Goal: Transaction & Acquisition: Purchase product/service

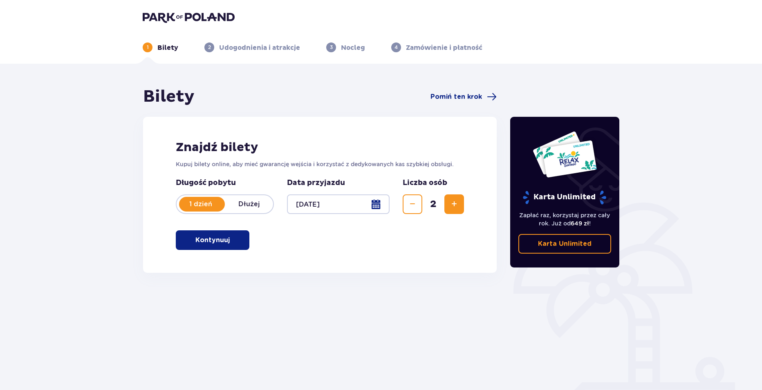
click at [237, 241] on button "Kontynuuj" at bounding box center [213, 241] width 74 height 20
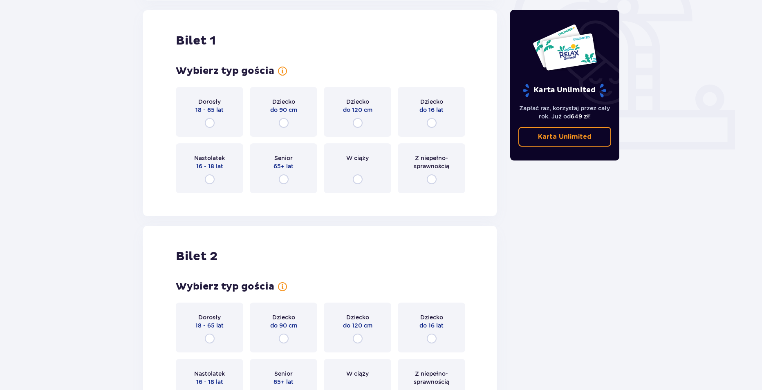
scroll to position [273, 0]
click at [211, 120] on input "radio" at bounding box center [210, 123] width 10 height 10
radio input "true"
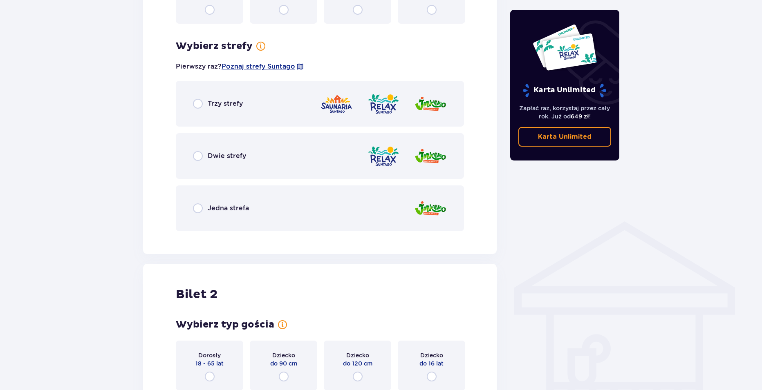
scroll to position [473, 0]
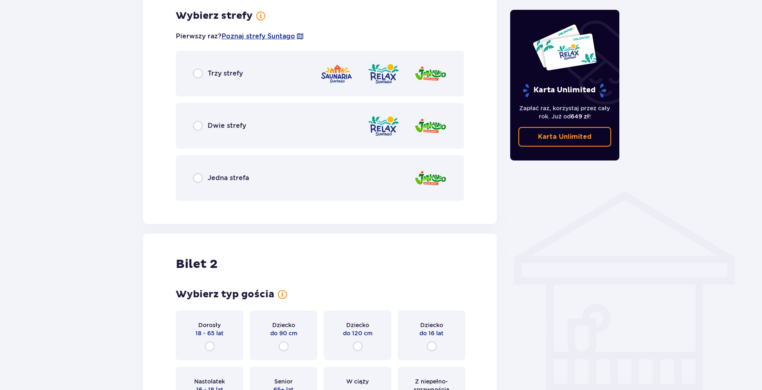
click at [196, 128] on input "radio" at bounding box center [198, 126] width 10 height 10
radio input "true"
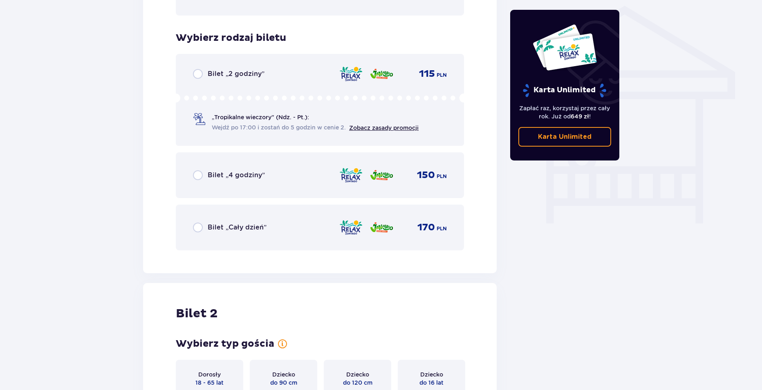
scroll to position [639, 0]
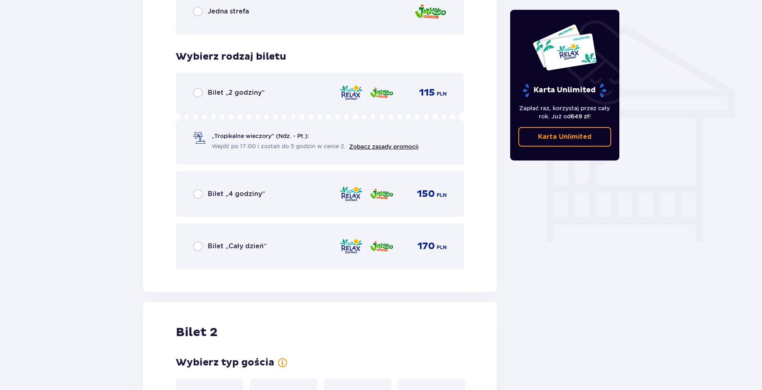
click at [200, 248] on input "radio" at bounding box center [198, 247] width 10 height 10
radio input "true"
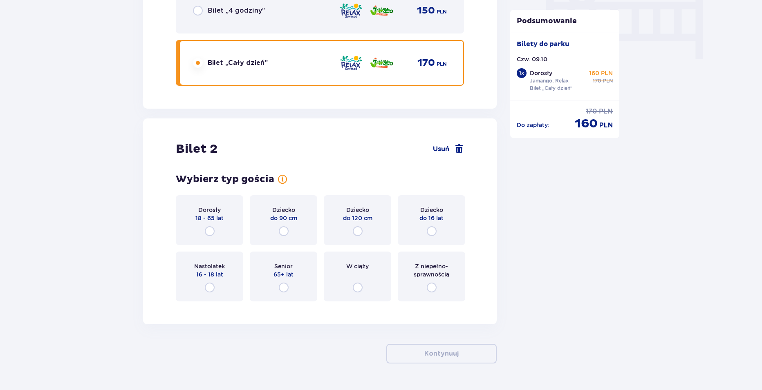
scroll to position [805, 0]
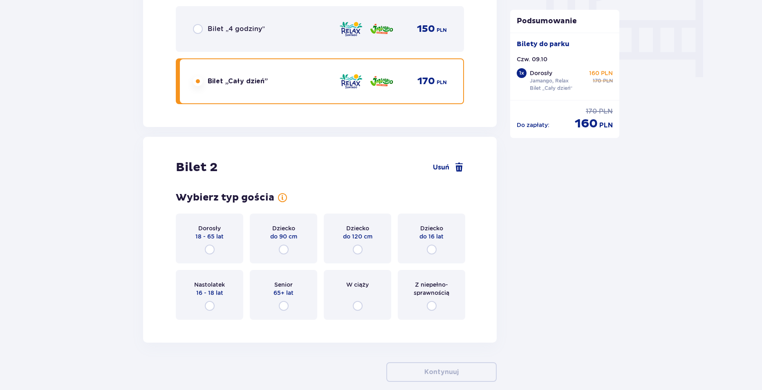
click at [211, 250] on input "radio" at bounding box center [210, 250] width 10 height 10
radio input "true"
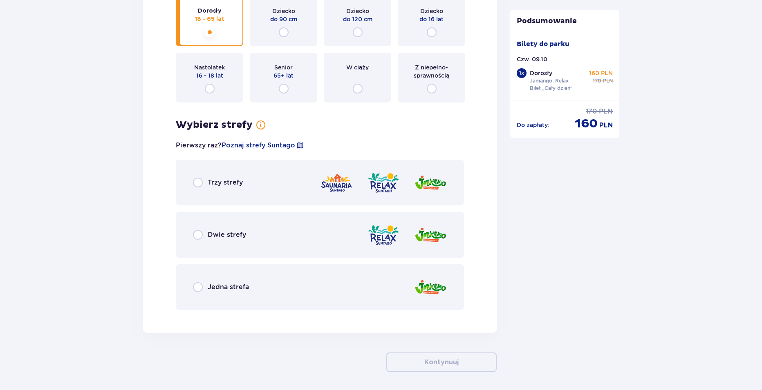
scroll to position [1053, 0]
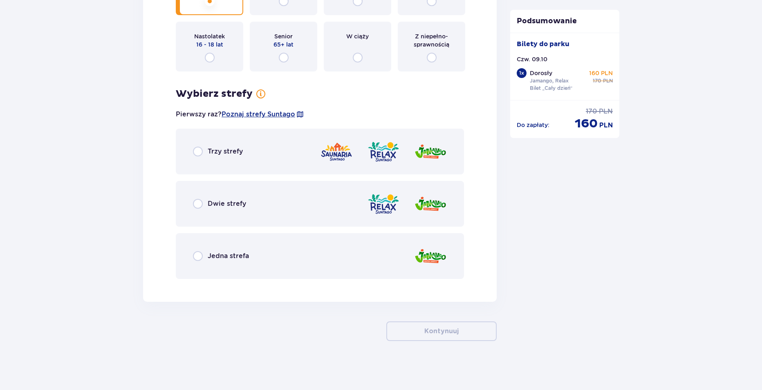
click at [198, 202] on input "radio" at bounding box center [198, 204] width 10 height 10
radio input "true"
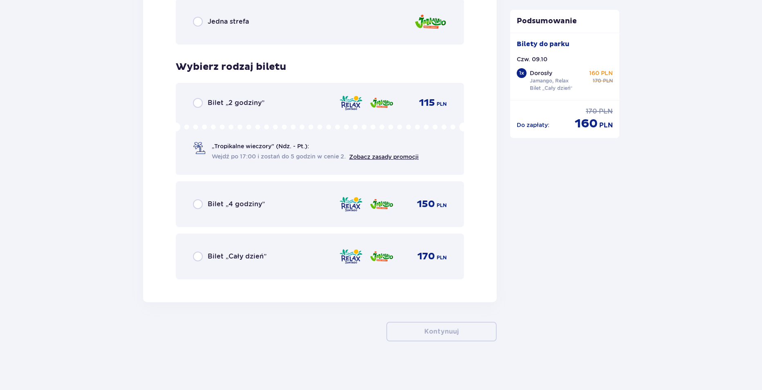
scroll to position [1288, 0]
click at [191, 260] on div "Bilet „Cały dzień” 170 PLN" at bounding box center [320, 256] width 288 height 46
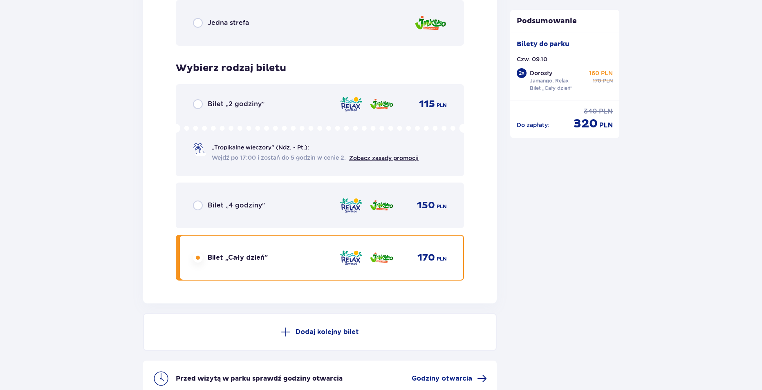
scroll to position [1349, 0]
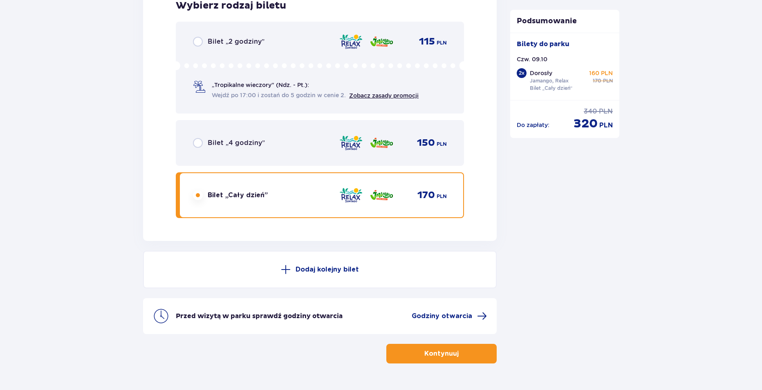
click at [470, 359] on button "Kontynuuj" at bounding box center [441, 354] width 110 height 20
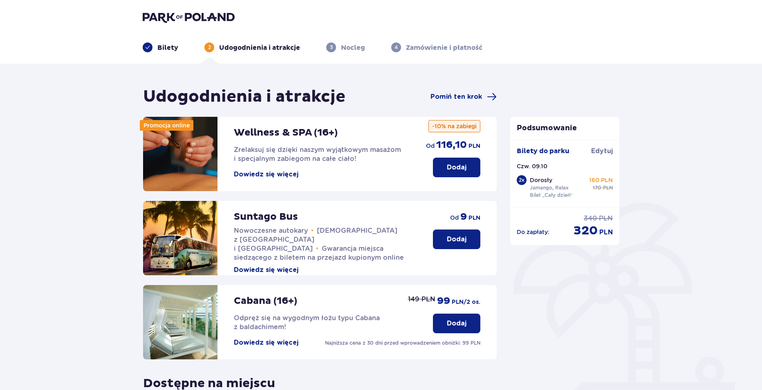
drag, startPoint x: 279, startPoint y: 259, endPoint x: 309, endPoint y: 267, distance: 30.4
click at [321, 271] on div "Suntago Bus Nowoczesne autokary • Kursy z Warszawy i Żyrardowa • Gwarancja miej…" at bounding box center [280, 238] width 274 height 74
click at [291, 266] on button "Dowiedz się więcej" at bounding box center [266, 270] width 65 height 9
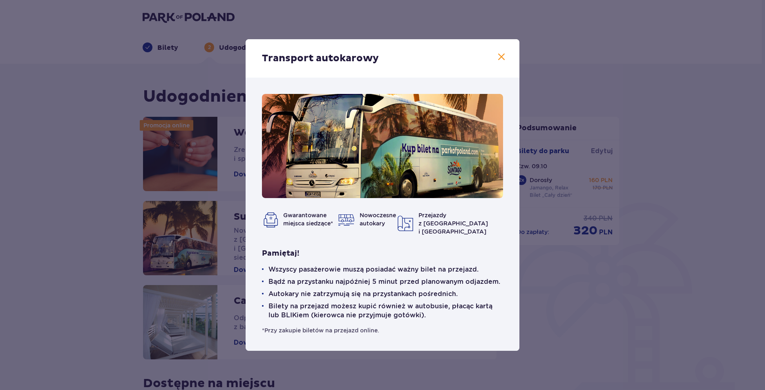
click at [498, 62] on span at bounding box center [502, 57] width 10 height 10
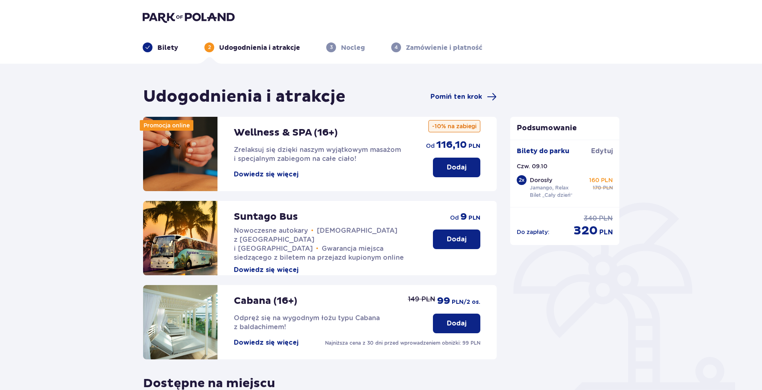
click at [445, 236] on button "Dodaj" at bounding box center [456, 240] width 47 height 20
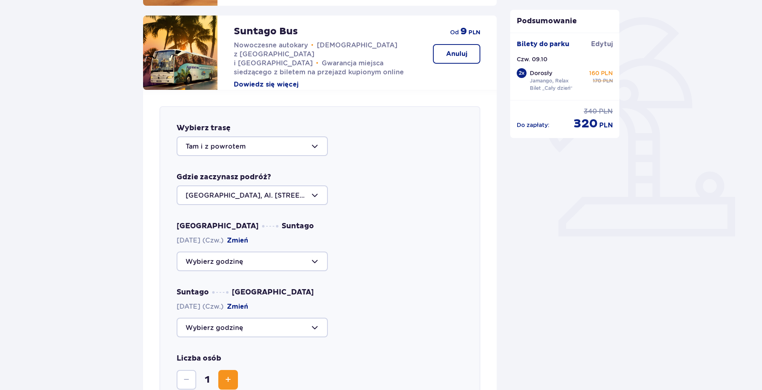
scroll to position [200, 0]
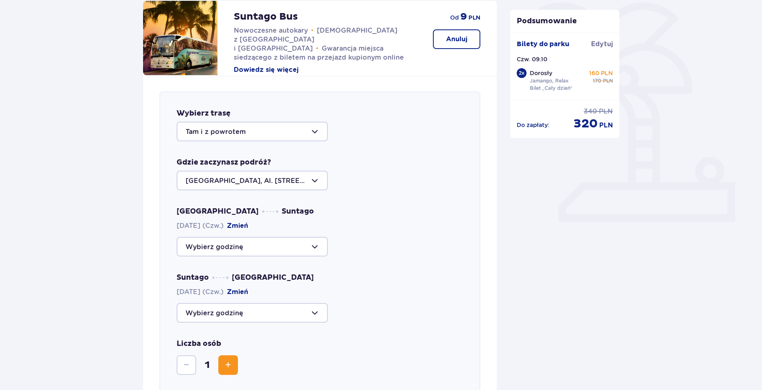
click at [234, 369] on button "Zwiększ" at bounding box center [228, 366] width 20 height 20
click at [250, 248] on div at bounding box center [252, 247] width 151 height 20
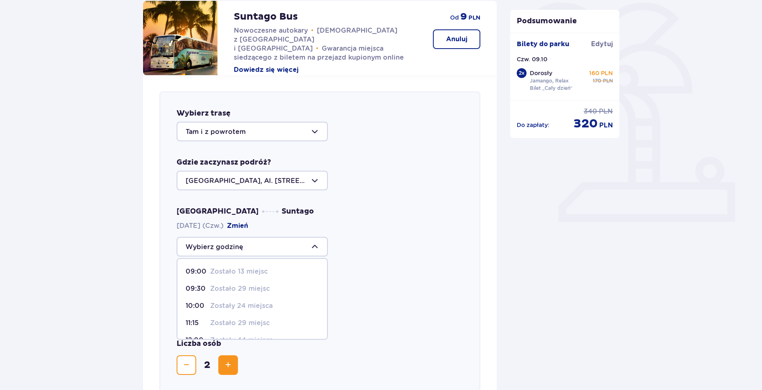
click at [234, 306] on p "Zostały 24 miejsca" at bounding box center [241, 306] width 63 height 9
type input "10:00"
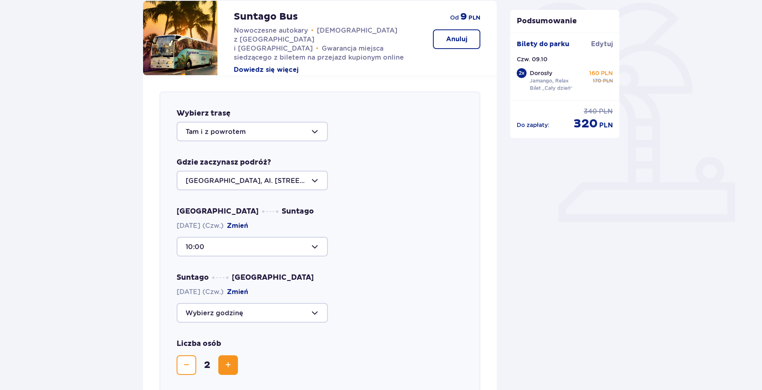
click at [295, 309] on div at bounding box center [252, 313] width 151 height 20
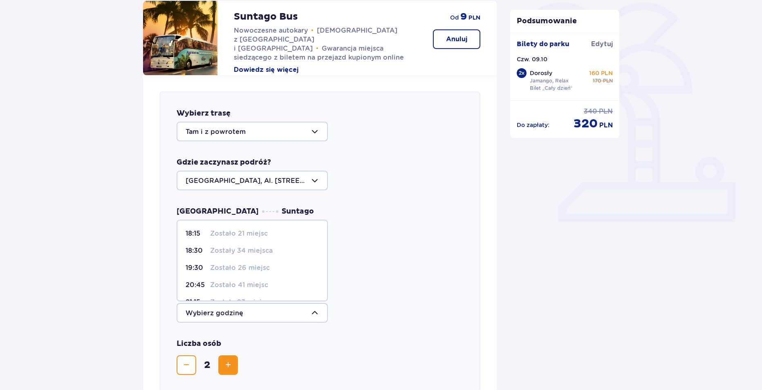
scroll to position [48, 0]
click at [202, 254] on p "19:30" at bounding box center [196, 253] width 21 height 9
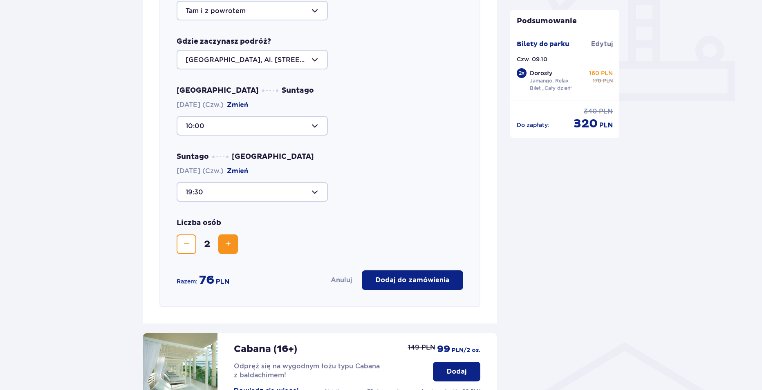
scroll to position [323, 0]
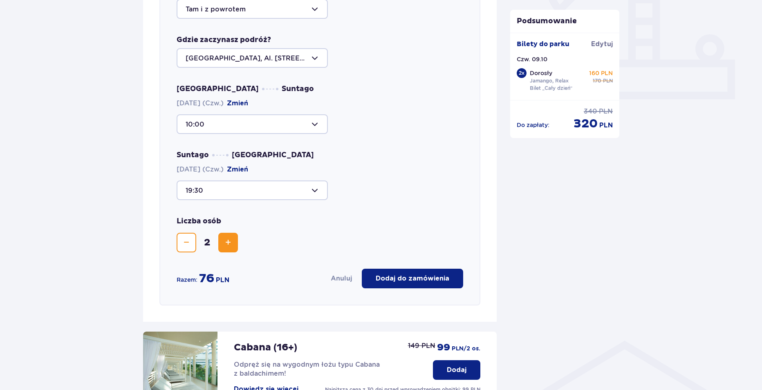
click at [187, 236] on button "Zmniejsz" at bounding box center [187, 243] width 20 height 20
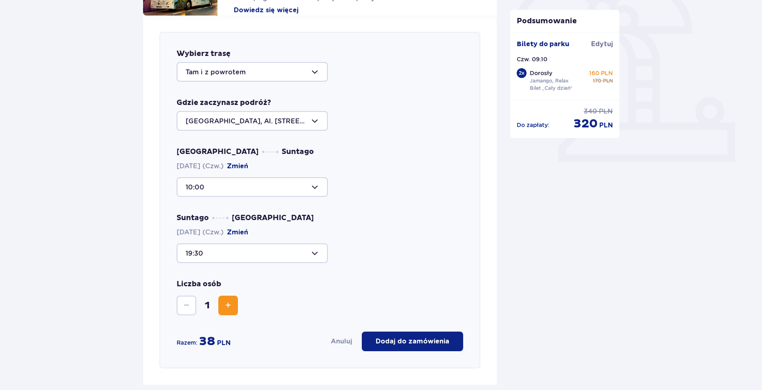
scroll to position [241, 0]
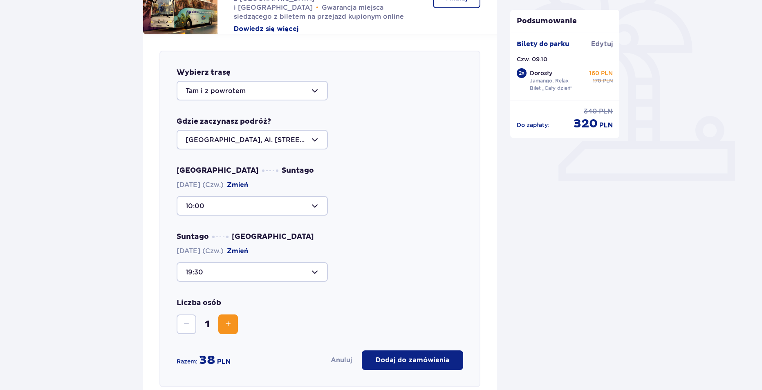
click at [316, 276] on div at bounding box center [252, 272] width 151 height 20
click at [268, 317] on p "Zostało 38 miejsc" at bounding box center [239, 314] width 59 height 9
type input "14:00"
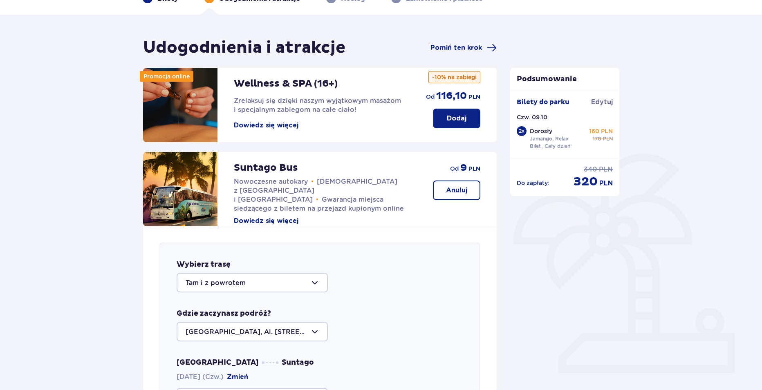
scroll to position [37, 0]
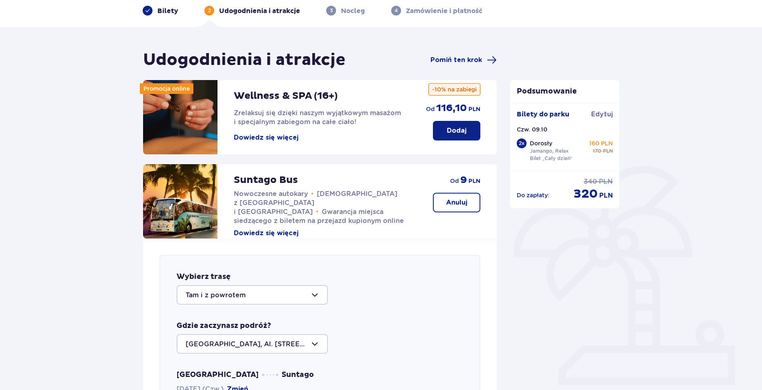
click at [473, 209] on button "Anuluj" at bounding box center [456, 203] width 47 height 20
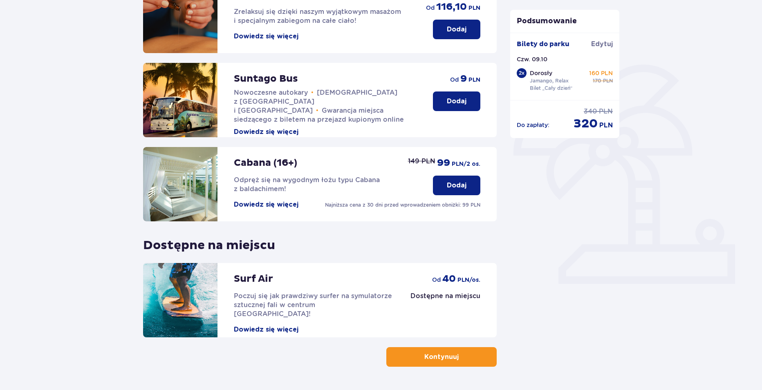
scroll to position [164, 0]
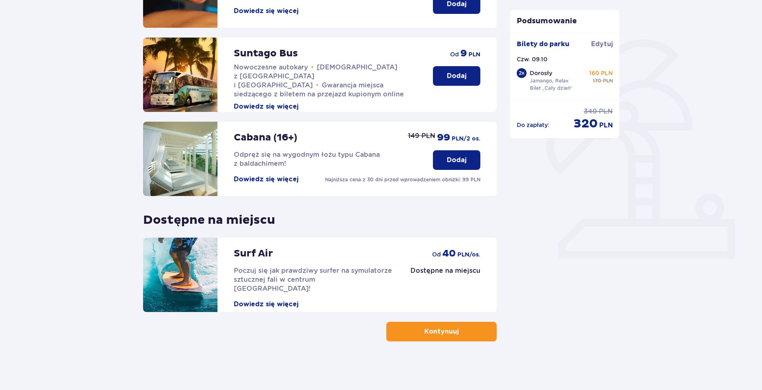
click at [278, 300] on button "Dowiedz się więcej" at bounding box center [266, 304] width 65 height 9
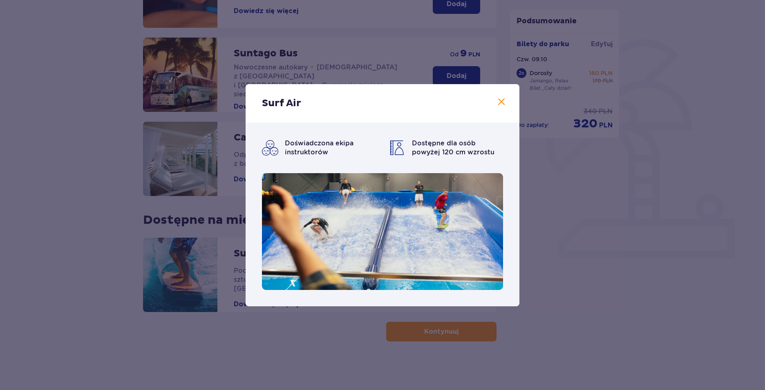
click at [611, 242] on div "Surf Air Doświadczona ekipa instruktorów Dostępne dla osób powyżej 120 cm wzros…" at bounding box center [382, 195] width 765 height 390
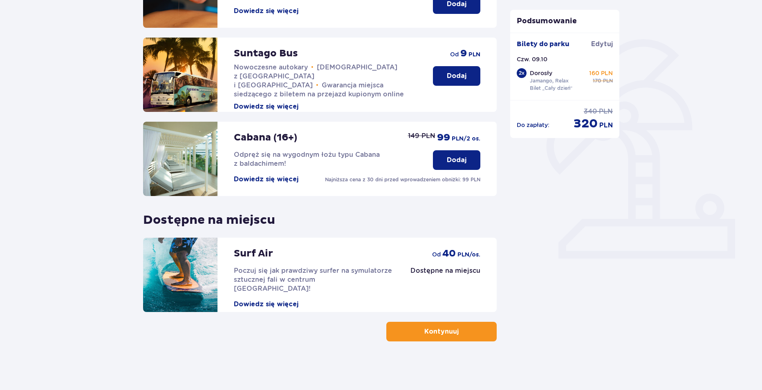
click at [290, 300] on button "Dowiedz się więcej" at bounding box center [266, 304] width 65 height 9
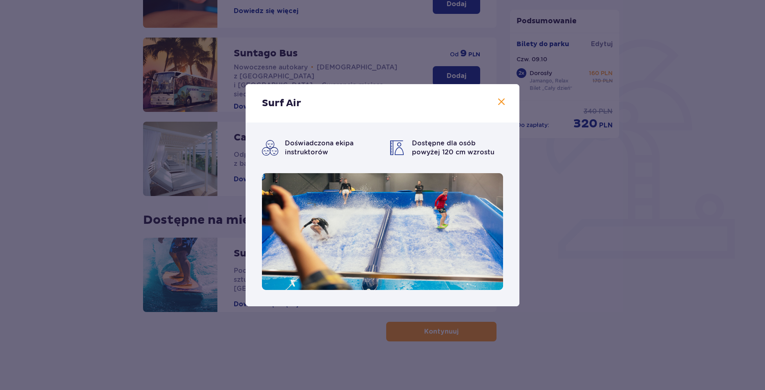
click at [502, 104] on span at bounding box center [502, 102] width 10 height 10
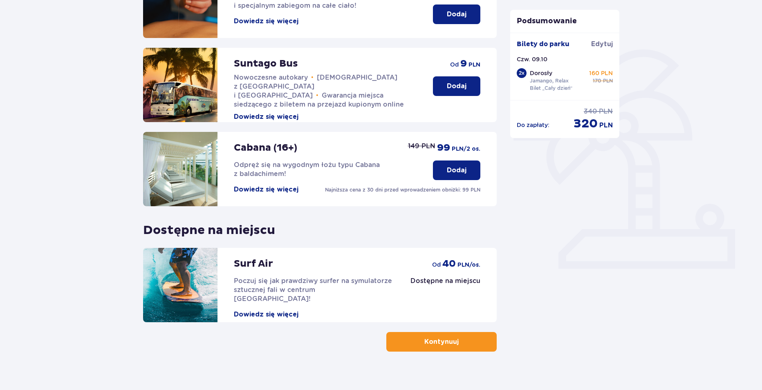
scroll to position [164, 0]
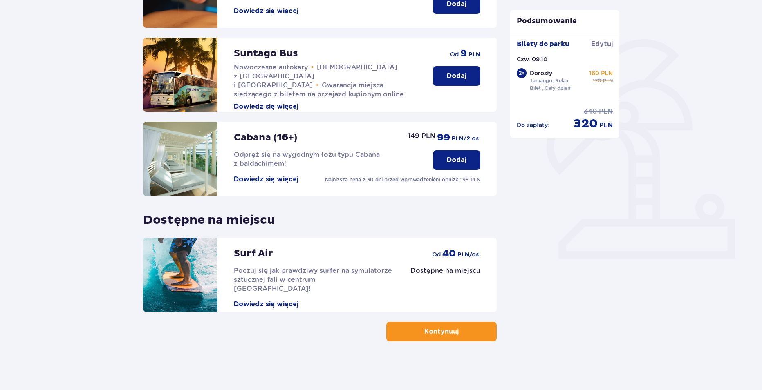
click at [462, 333] on span "button" at bounding box center [460, 332] width 10 height 10
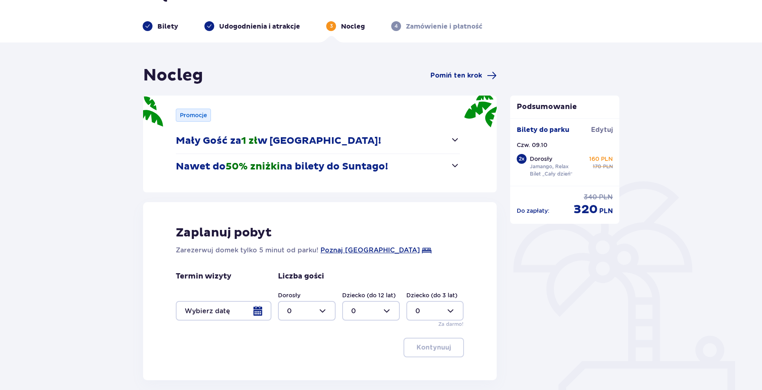
scroll to position [82, 0]
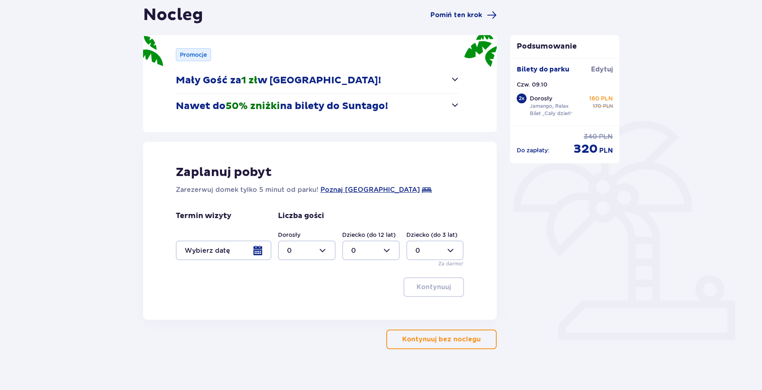
click at [459, 335] on p "Kontynuuj bez noclegu" at bounding box center [441, 339] width 78 height 9
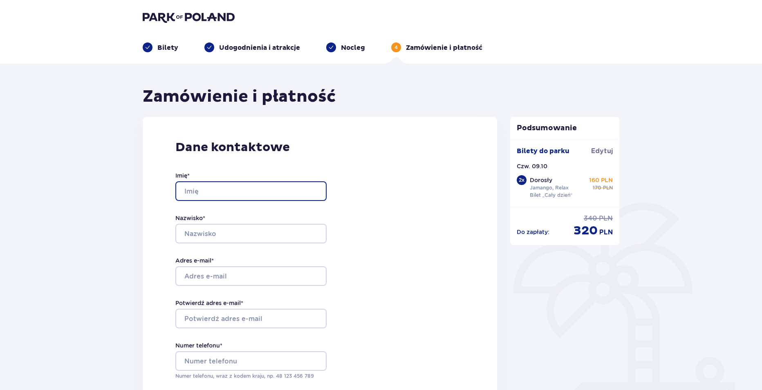
click at [271, 189] on input "Imię *" at bounding box center [250, 192] width 151 height 20
click at [247, 191] on input "Rafa" at bounding box center [250, 192] width 151 height 20
type input "Rafal"
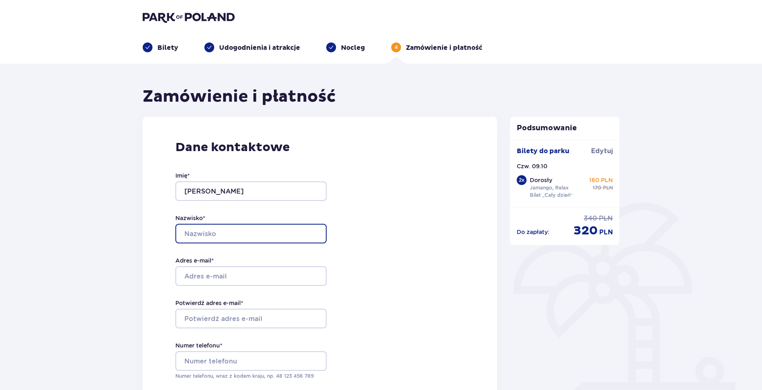
click at [226, 227] on input "Nazwisko *" at bounding box center [250, 234] width 151 height 20
type input "Mizak"
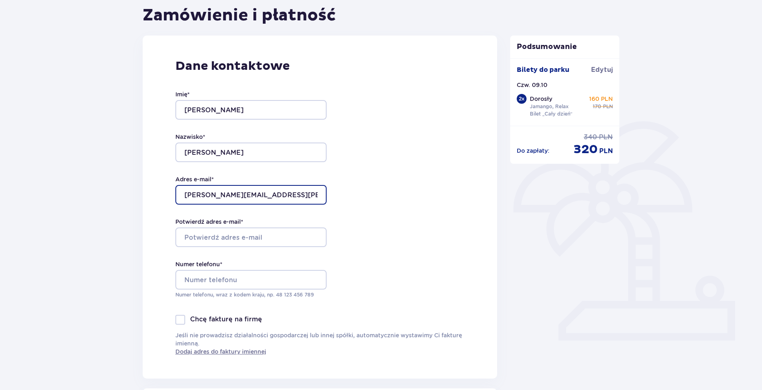
scroll to position [82, 0]
type input "rafal.mizak@gmail.com"
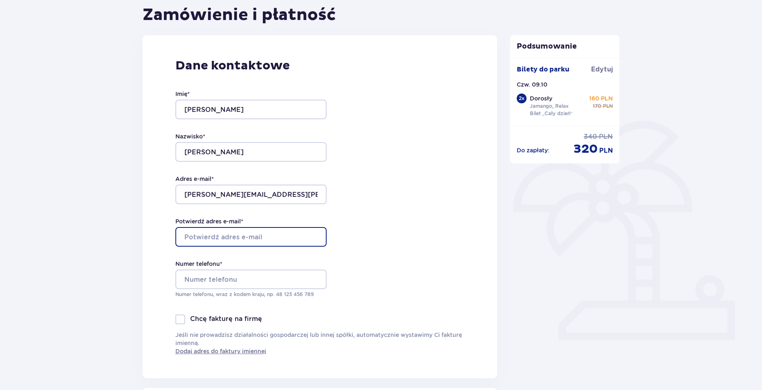
click at [234, 236] on input "Potwierdź adres e-mail *" at bounding box center [250, 237] width 151 height 20
type input "rafal.mizak@gmail.com"
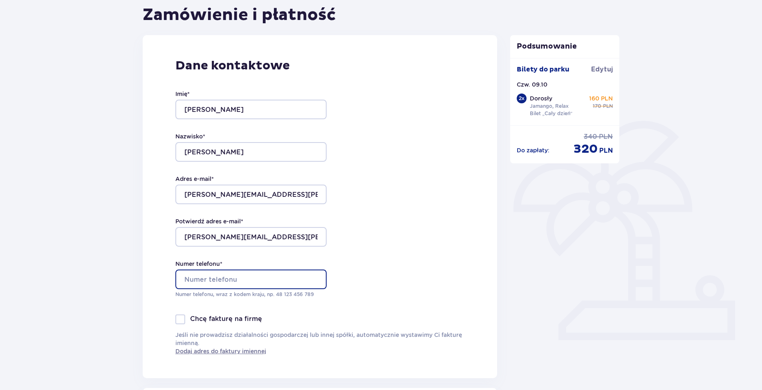
click at [254, 283] on input "Numer telefonu *" at bounding box center [250, 280] width 151 height 20
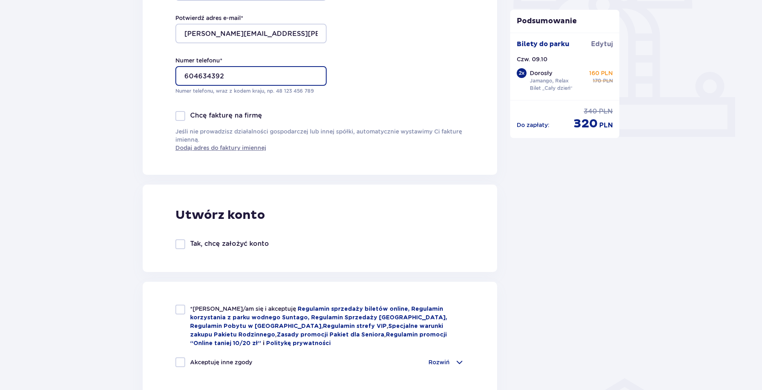
scroll to position [286, 0]
type input "604634392"
click at [177, 312] on div at bounding box center [180, 309] width 10 height 10
checkbox input "true"
click at [179, 364] on div at bounding box center [180, 362] width 10 height 10
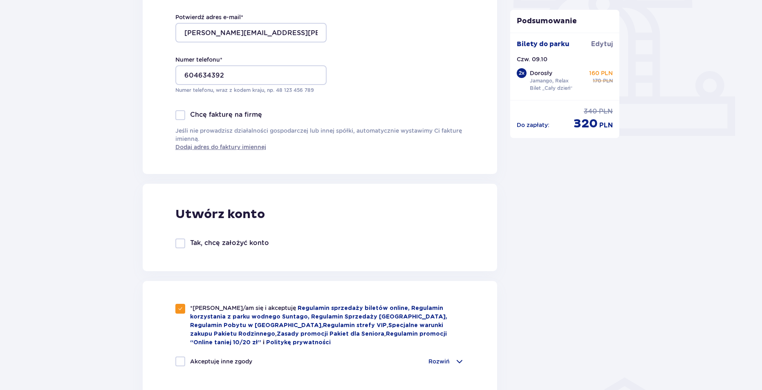
checkbox input "true"
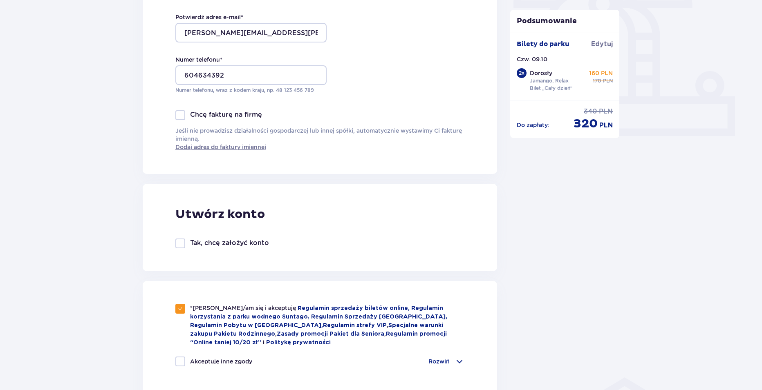
checkbox input "true"
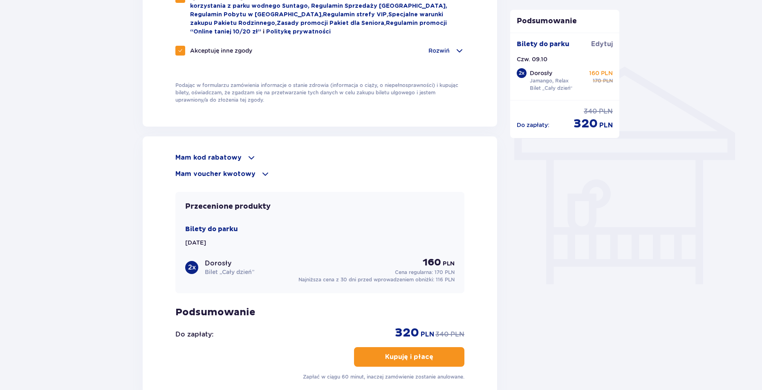
scroll to position [654, 0]
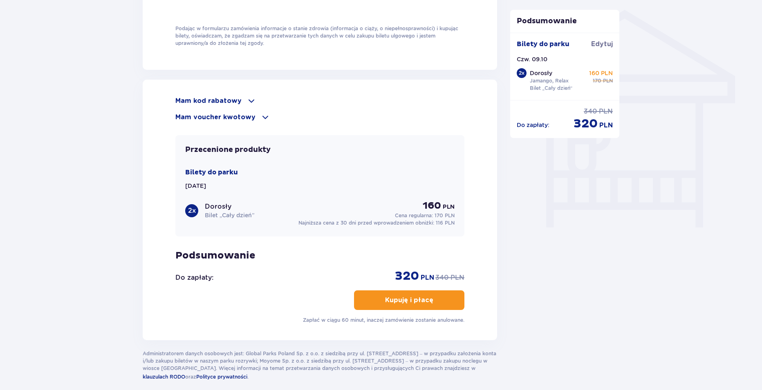
click at [241, 117] on p "Mam voucher kwotowy" at bounding box center [215, 117] width 80 height 9
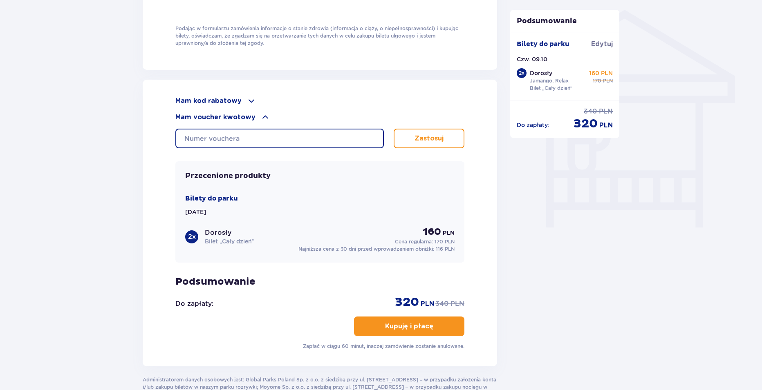
click at [238, 137] on input "text" at bounding box center [279, 139] width 209 height 20
type input "0610000107442211"
click at [419, 130] on button "Zastosuj" at bounding box center [429, 139] width 71 height 20
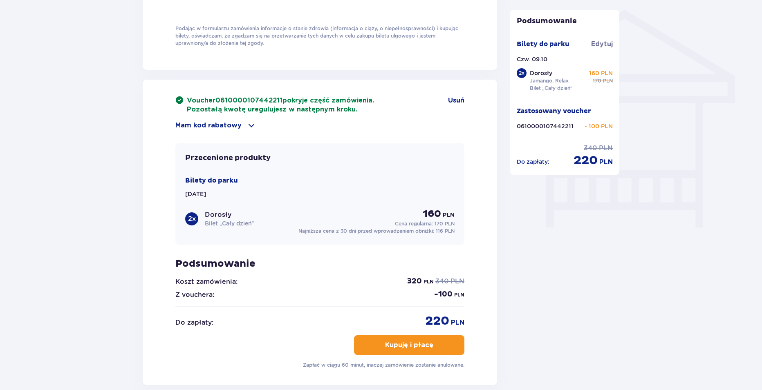
click at [194, 218] on div "2 x" at bounding box center [191, 219] width 13 height 13
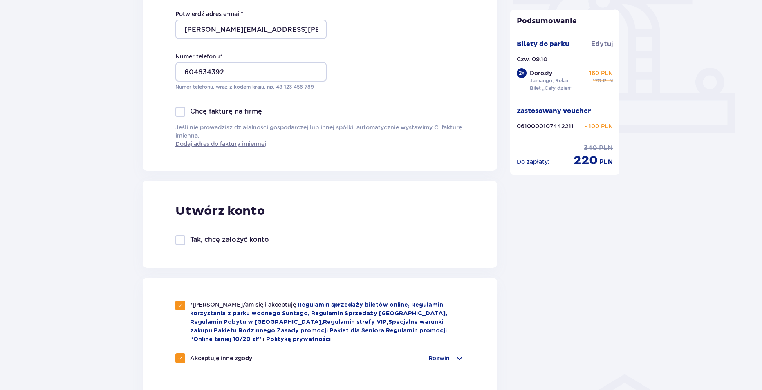
scroll to position [286, 0]
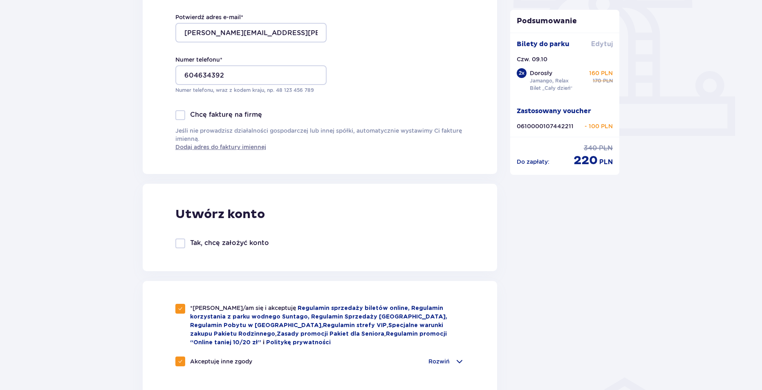
click at [601, 47] on span "Edytuj" at bounding box center [602, 44] width 22 height 9
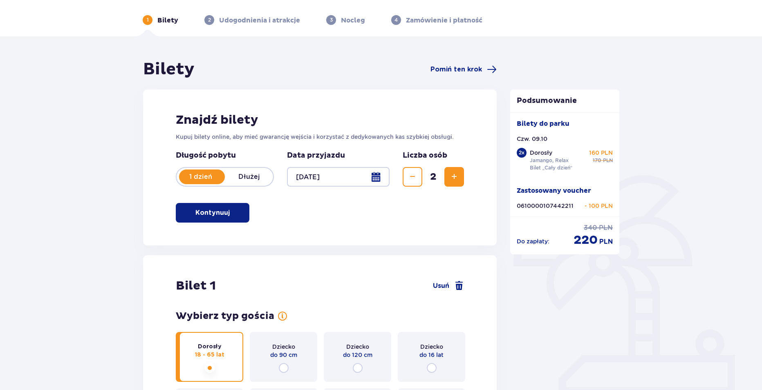
scroll to position [123, 0]
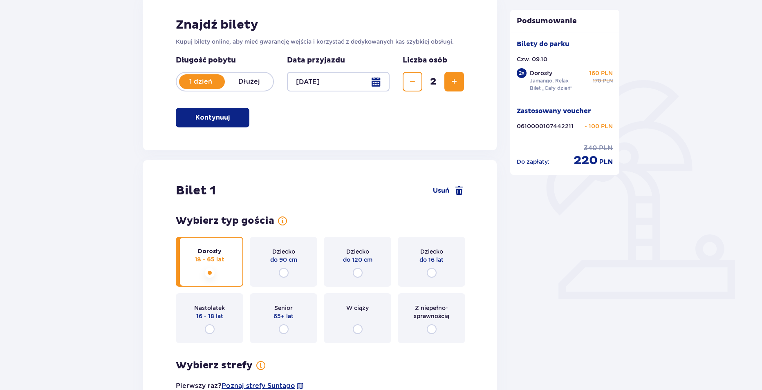
click at [411, 80] on span "Zmniejsz" at bounding box center [413, 82] width 10 height 10
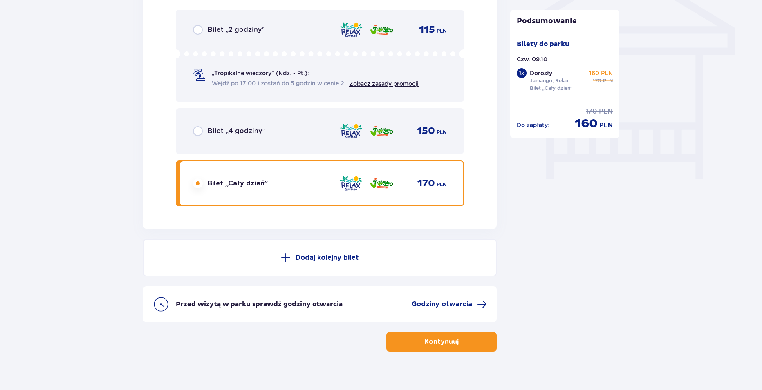
scroll to position [713, 0]
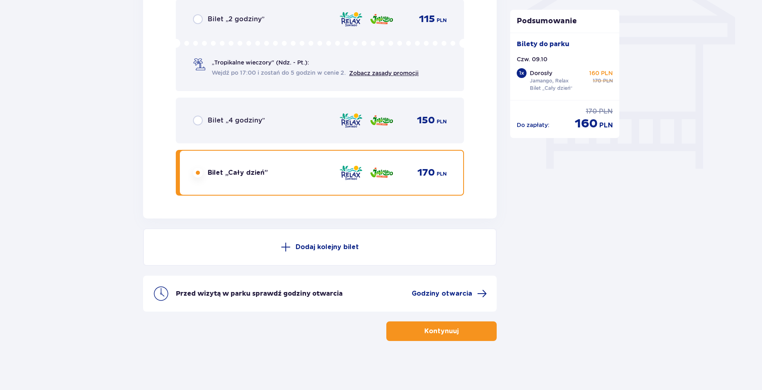
click at [475, 332] on button "Kontynuuj" at bounding box center [441, 332] width 110 height 20
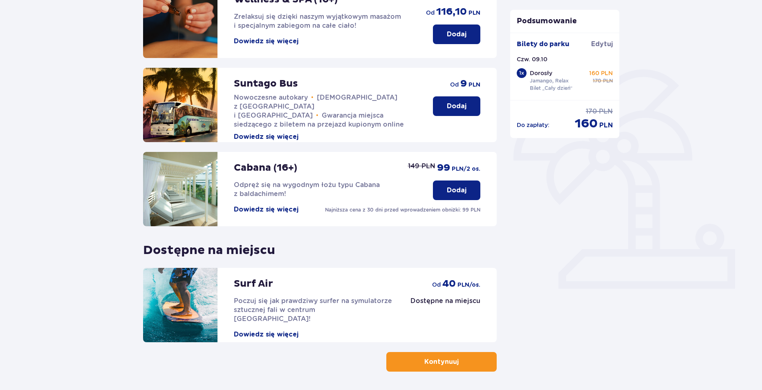
scroll to position [164, 0]
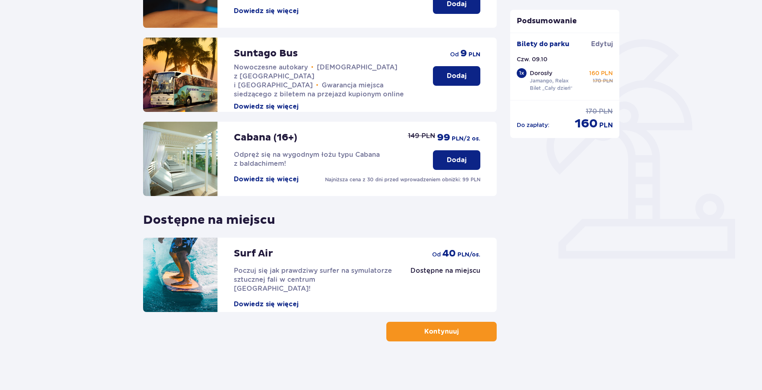
click at [459, 327] on span "button" at bounding box center [460, 332] width 10 height 10
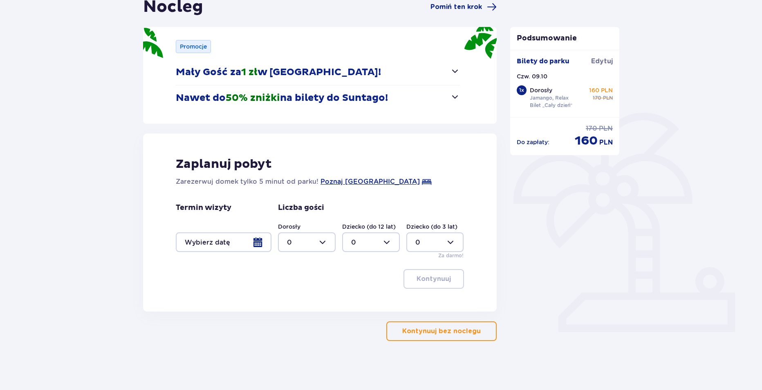
click at [451, 334] on p "Kontynuuj bez noclegu" at bounding box center [441, 331] width 78 height 9
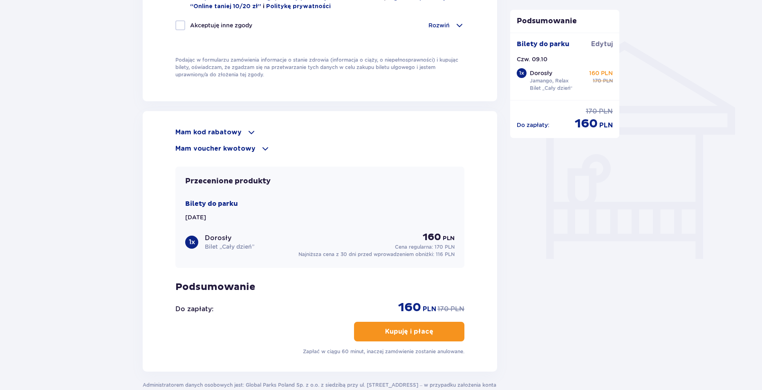
scroll to position [623, 0]
click at [238, 144] on p "Mam voucher kwotowy" at bounding box center [215, 148] width 80 height 9
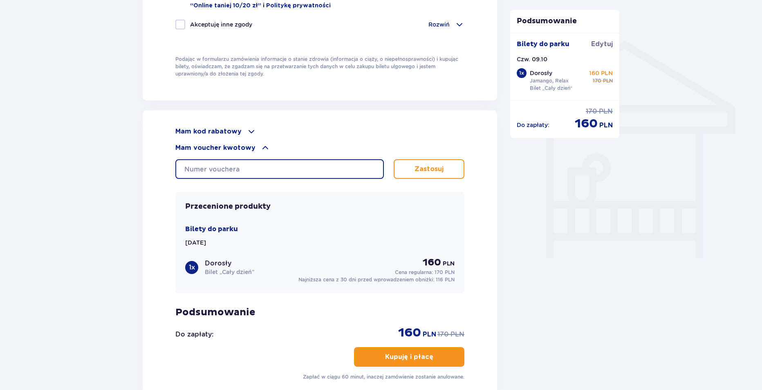
click at [235, 166] on input "text" at bounding box center [279, 169] width 209 height 20
type input "0610000107442211"
click at [433, 166] on p "Zastosuj" at bounding box center [429, 169] width 29 height 9
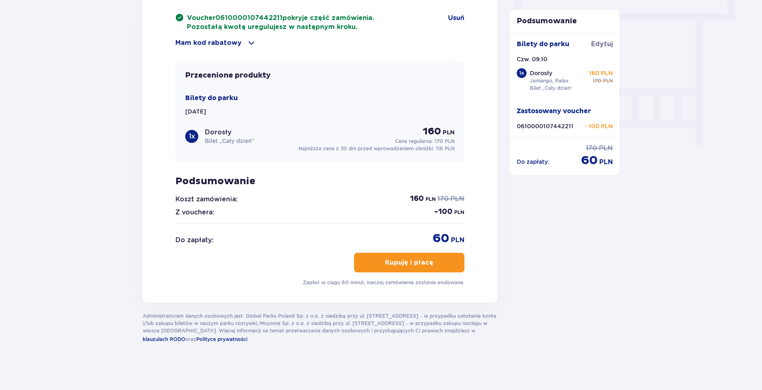
scroll to position [737, 0]
click at [436, 266] on button "Kupuję i płacę" at bounding box center [409, 263] width 110 height 20
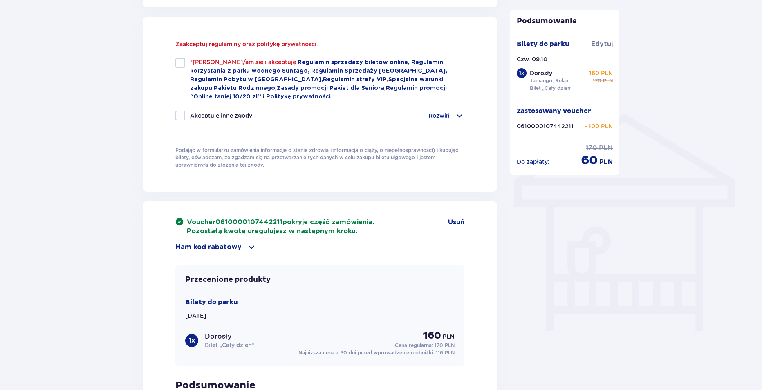
scroll to position [549, 0]
click at [180, 64] on div at bounding box center [180, 64] width 10 height 10
checkbox input "true"
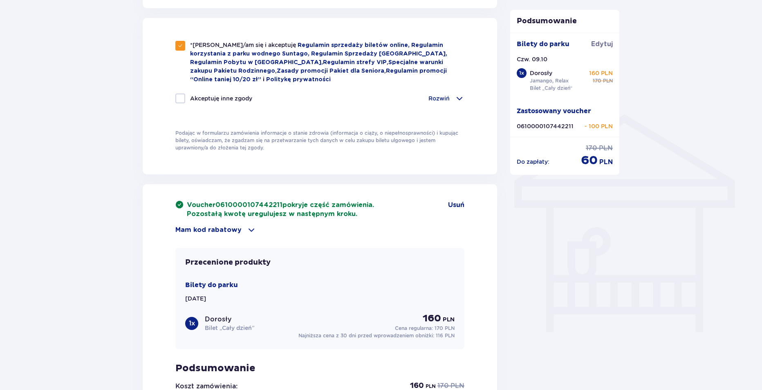
click at [180, 98] on div at bounding box center [180, 99] width 10 height 10
checkbox input "true"
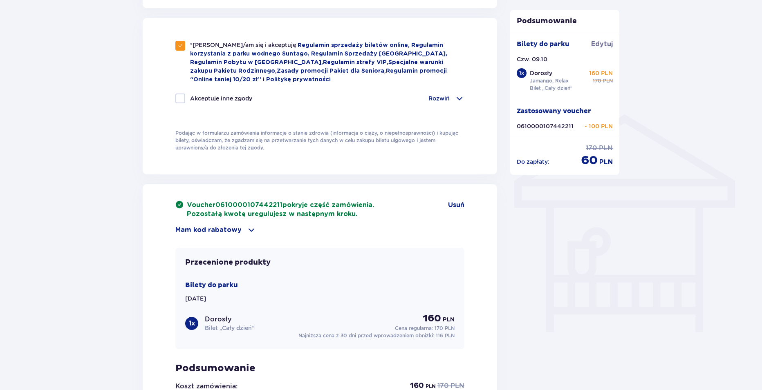
checkbox input "true"
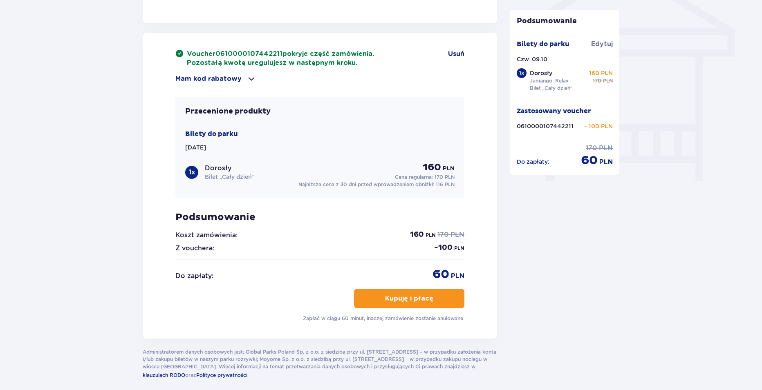
scroll to position [737, 0]
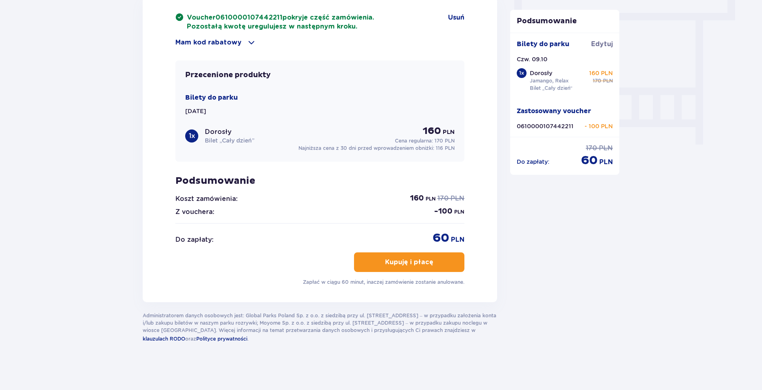
click at [423, 262] on p "Kupuję i płacę" at bounding box center [409, 262] width 48 height 9
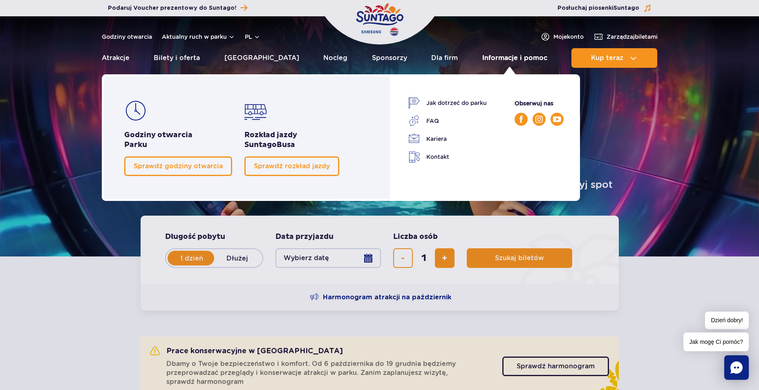
click at [505, 58] on link "Informacje i pomoc" at bounding box center [514, 58] width 65 height 20
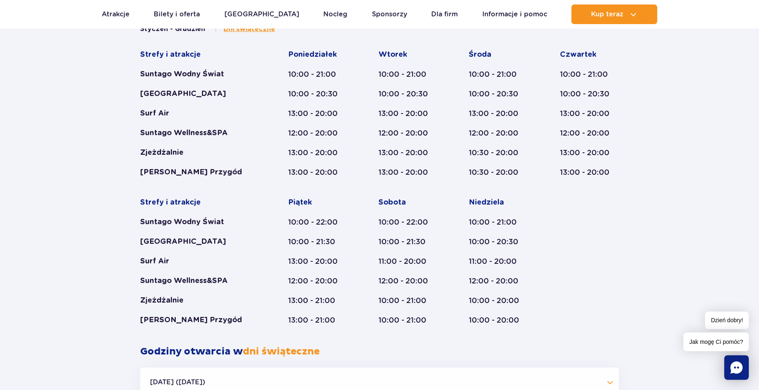
scroll to position [450, 0]
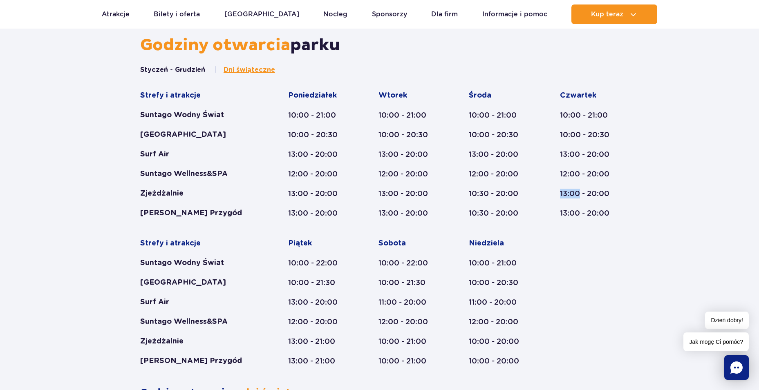
drag, startPoint x: 581, startPoint y: 193, endPoint x: 557, endPoint y: 197, distance: 24.8
click at [557, 197] on div "Strefy i atrakcje Suntago Wodny Świat Crocodile Island Surf Air Suntago Wellnes…" at bounding box center [379, 229] width 479 height 276
click at [629, 220] on div "Godziny otwarcia parku Styczeń - Grudzień Dni świąteczne Strefy i atrakcje Sunt…" at bounding box center [379, 310] width 759 height 550
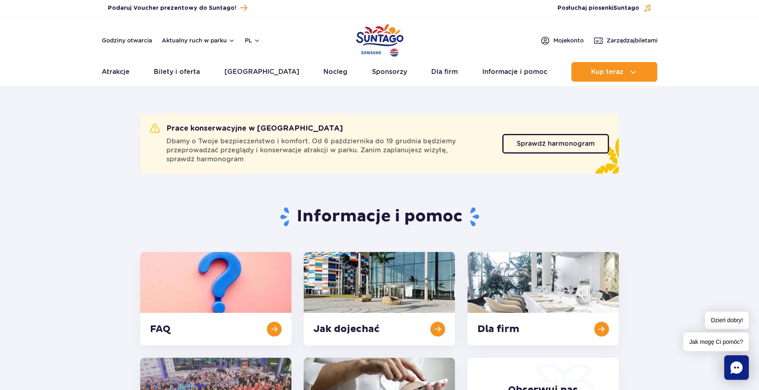
scroll to position [0, 0]
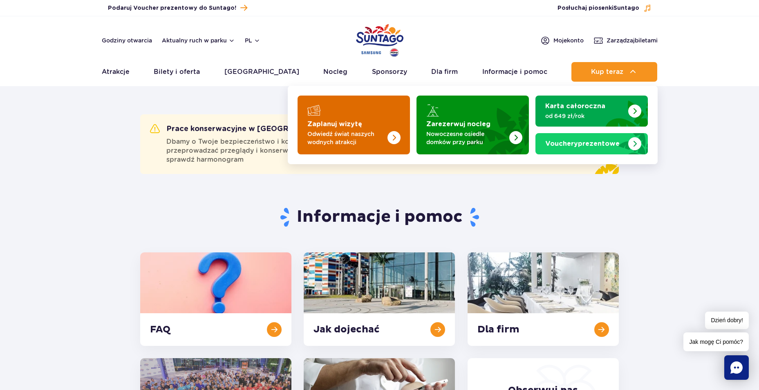
click at [364, 117] on img "Zaplanuj wizytę" at bounding box center [377, 123] width 65 height 64
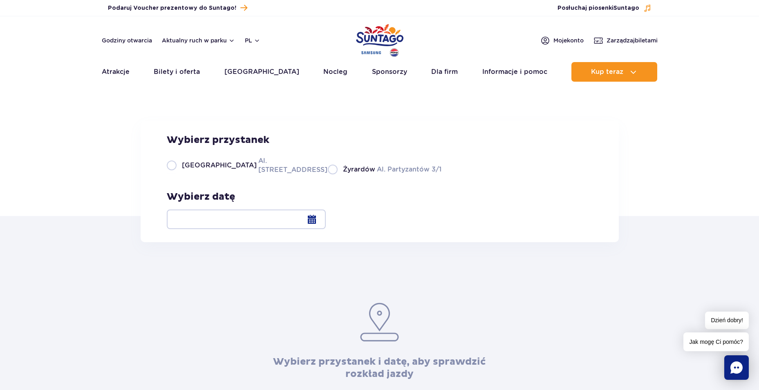
click at [175, 175] on label "Warszawa Al. Jerozolimskie 56" at bounding box center [242, 165] width 151 height 18
click at [175, 175] on input "Warszawa Al. Jerozolimskie 56" at bounding box center [171, 174] width 9 height 2
radio input "true"
click at [326, 219] on div at bounding box center [246, 220] width 159 height 20
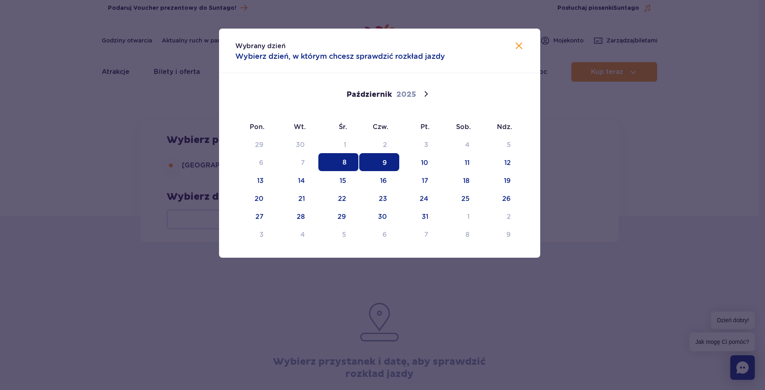
click at [377, 165] on span "9" at bounding box center [379, 162] width 40 height 18
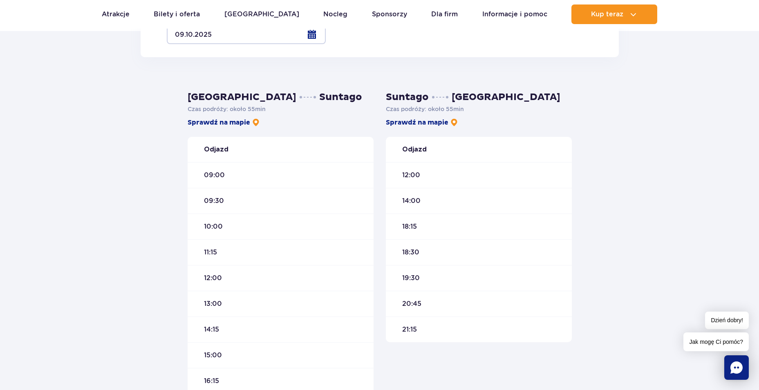
scroll to position [204, 0]
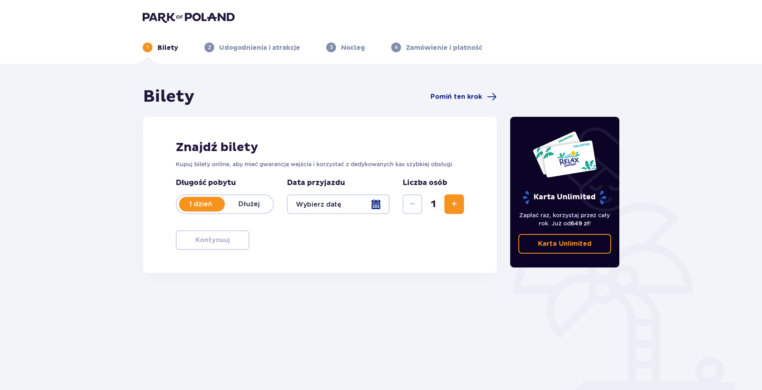
click at [374, 203] on div at bounding box center [338, 205] width 103 height 20
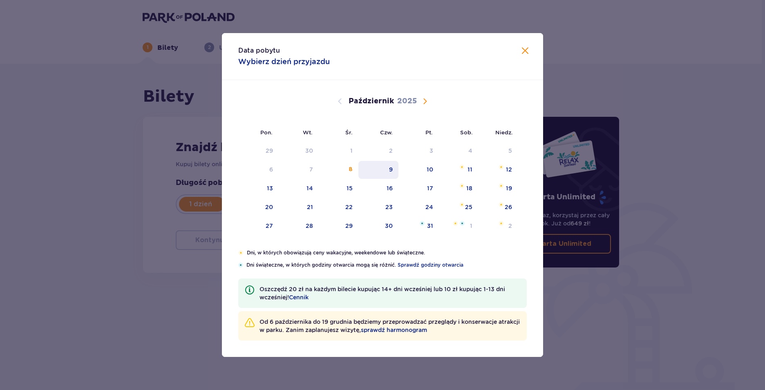
click at [387, 172] on div "9" at bounding box center [379, 170] width 40 height 18
type input "[DATE]"
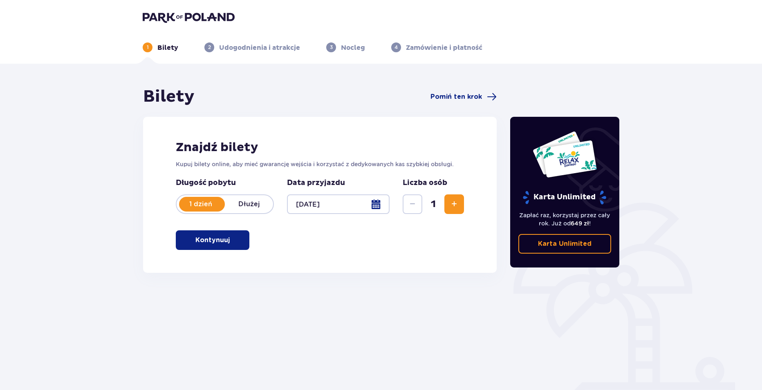
click at [216, 244] on p "Kontynuuj" at bounding box center [212, 240] width 34 height 9
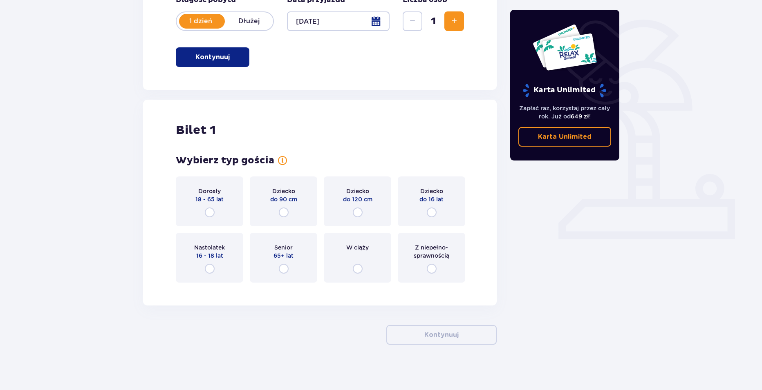
scroll to position [187, 0]
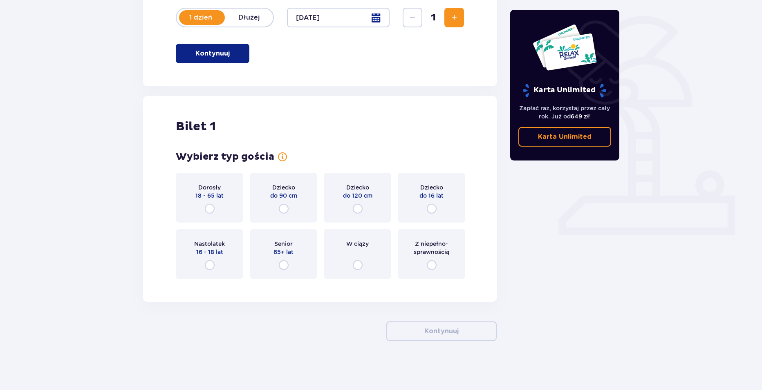
click at [216, 207] on div "Dorosły 18 - 65 lat" at bounding box center [209, 198] width 67 height 50
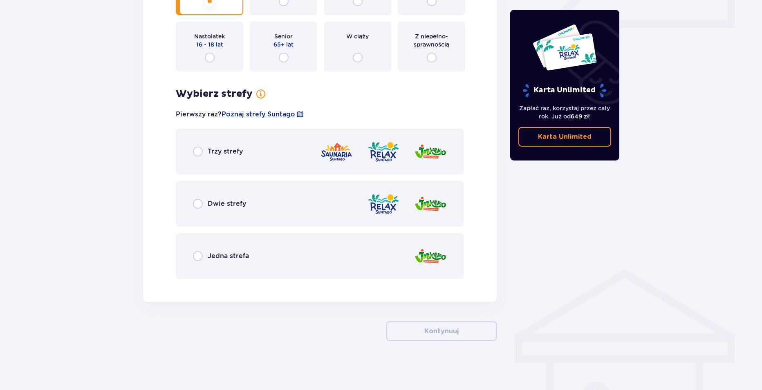
click at [202, 204] on input "radio" at bounding box center [198, 204] width 10 height 10
radio input "true"
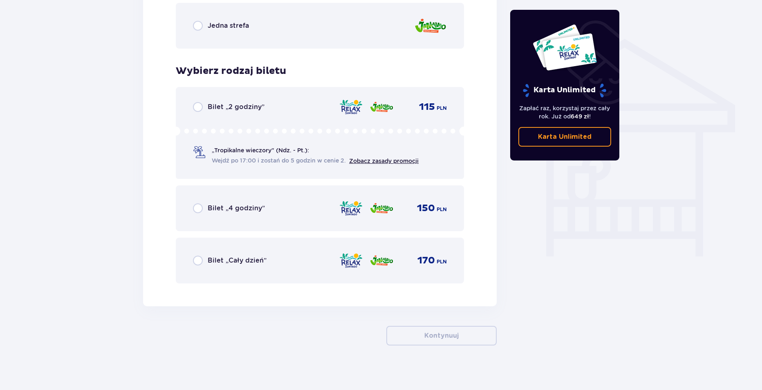
scroll to position [630, 0]
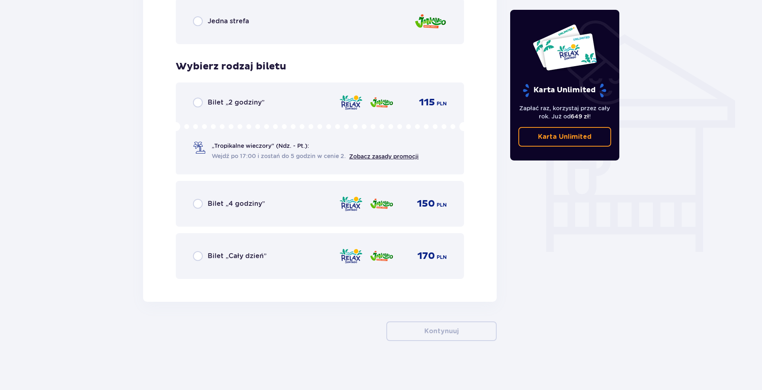
click at [200, 260] on input "radio" at bounding box center [198, 256] width 10 height 10
radio input "true"
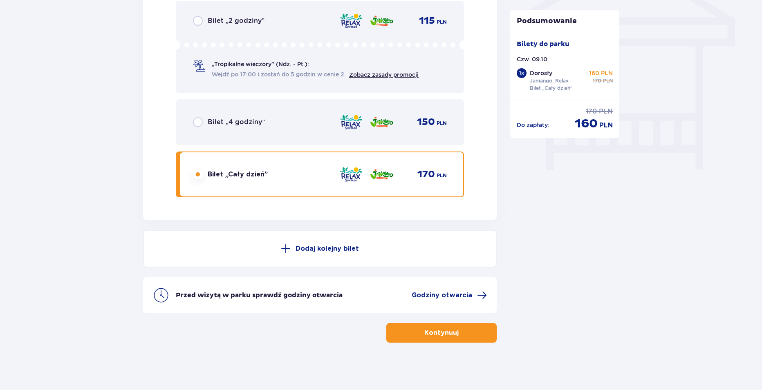
scroll to position [713, 0]
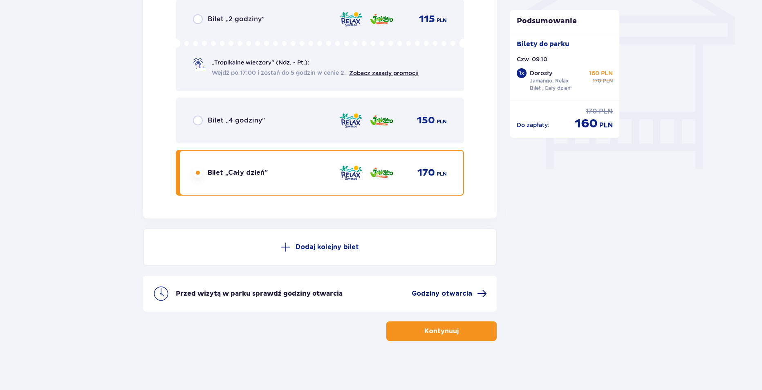
click at [464, 295] on span "Godziny otwarcia" at bounding box center [442, 293] width 61 height 9
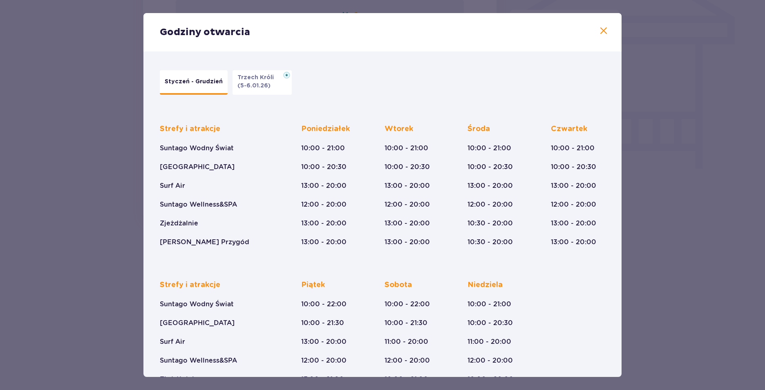
click at [603, 29] on span at bounding box center [604, 31] width 10 height 10
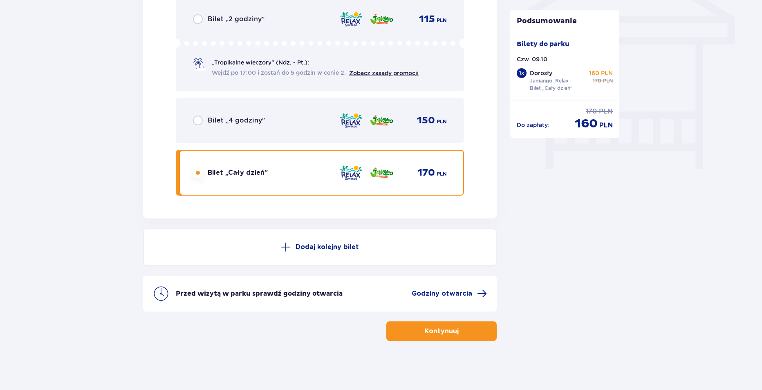
click at [419, 338] on button "Kontynuuj" at bounding box center [441, 332] width 110 height 20
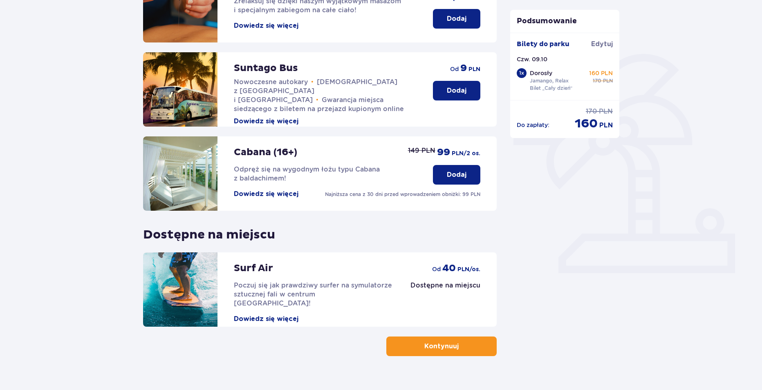
scroll to position [164, 0]
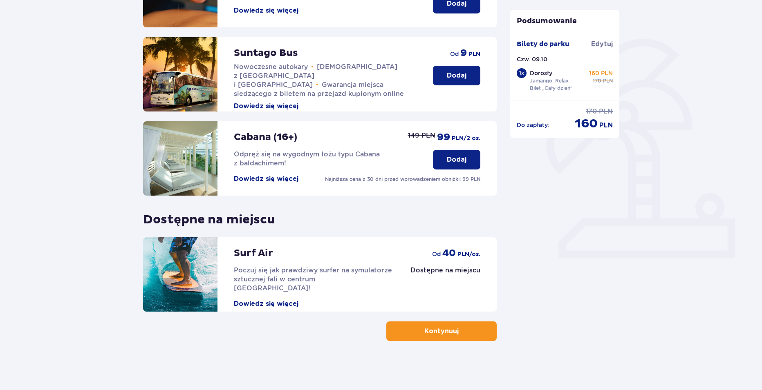
click at [435, 330] on p "Kontynuuj" at bounding box center [441, 331] width 34 height 9
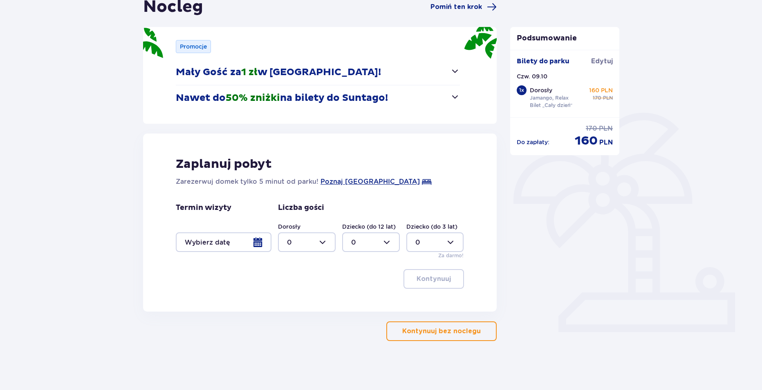
click at [450, 334] on p "Kontynuuj bez noclegu" at bounding box center [441, 331] width 78 height 9
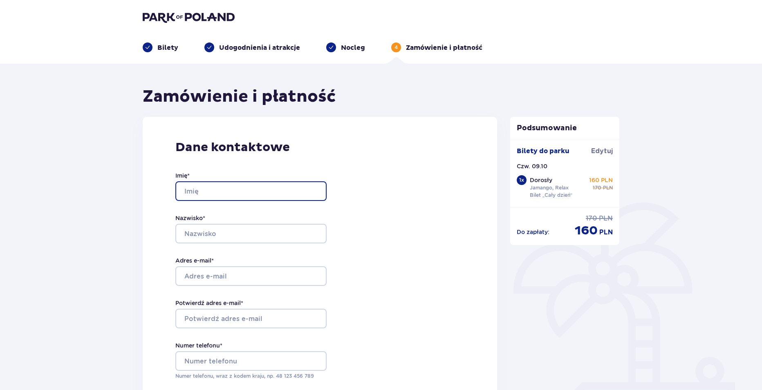
click at [247, 189] on input "Imię *" at bounding box center [250, 192] width 151 height 20
type input "Magorzata"
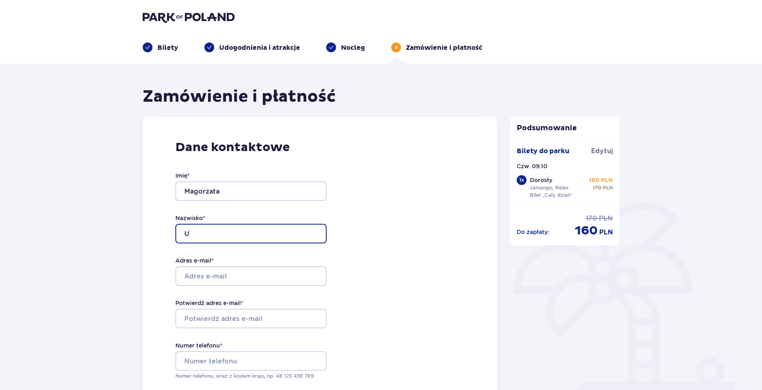
type input "U"
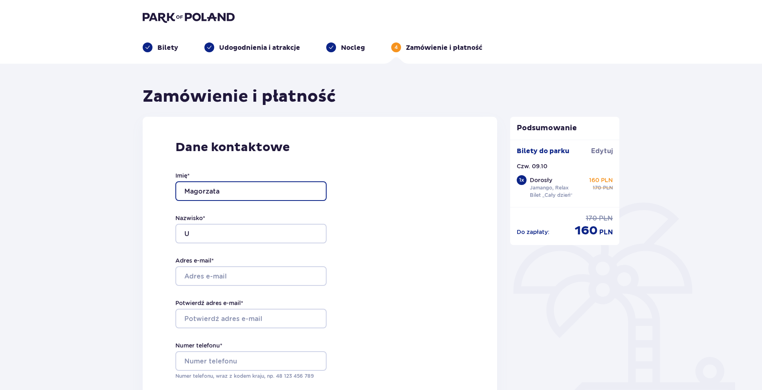
click at [195, 191] on input "Magorzata" at bounding box center [250, 192] width 151 height 20
type input "[PERSON_NAME]"
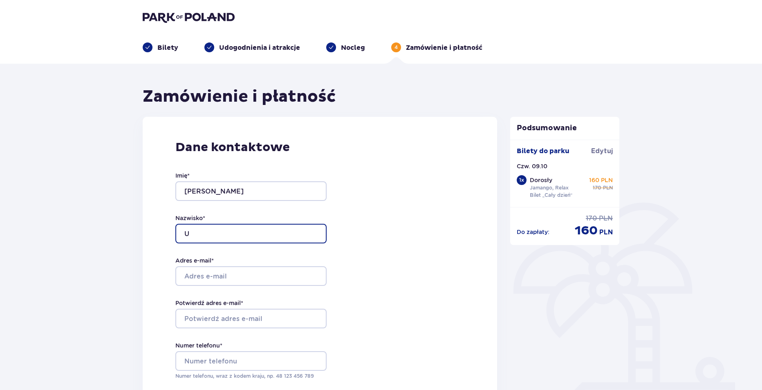
click at [215, 231] on input "U" at bounding box center [250, 234] width 151 height 20
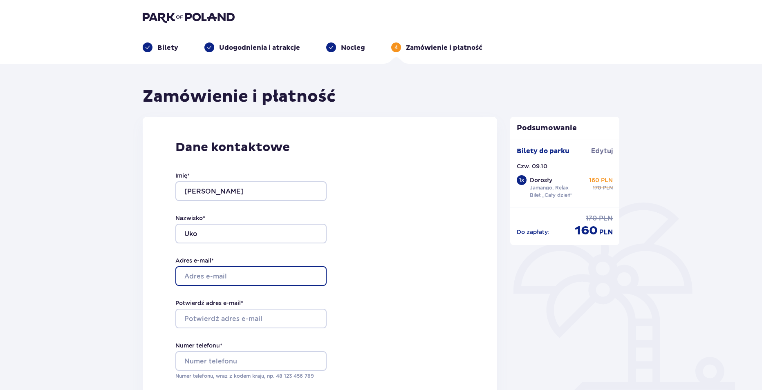
click at [212, 282] on input "Adres e-mail *" at bounding box center [250, 277] width 151 height 20
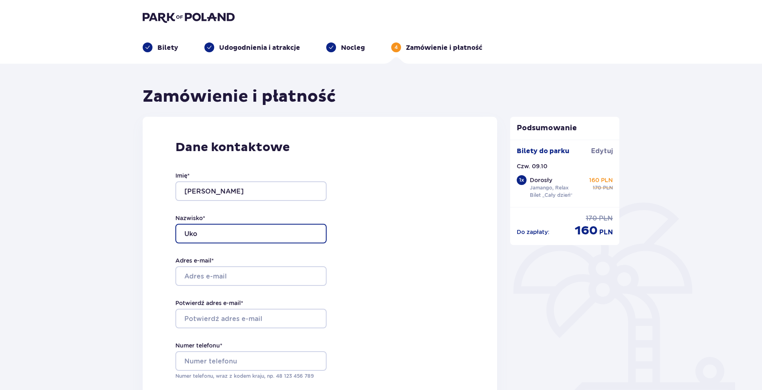
click at [188, 234] on input "Uko" at bounding box center [250, 234] width 151 height 20
type input "Ulko"
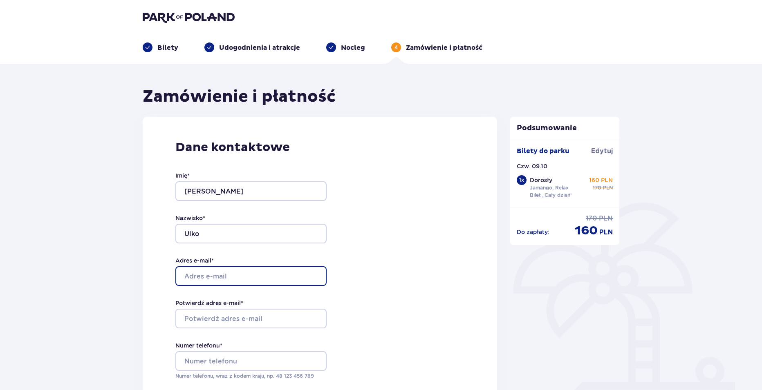
click at [222, 280] on input "Adres e-mail *" at bounding box center [250, 277] width 151 height 20
type input "[EMAIL_ADDRESS][DOMAIN_NAME]"
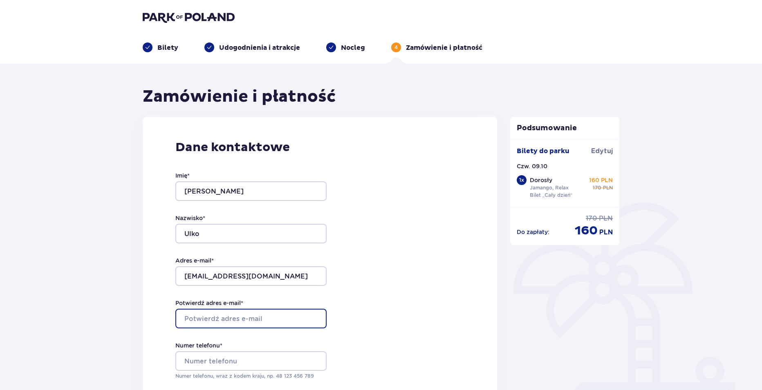
click at [270, 314] on input "Potwierdź adres e-mail *" at bounding box center [250, 319] width 151 height 20
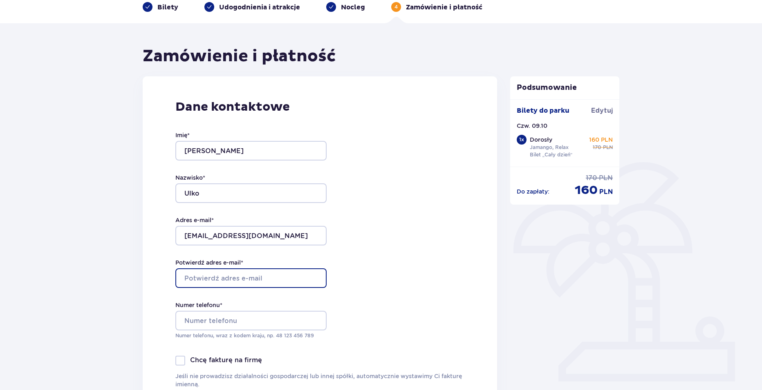
scroll to position [41, 0]
type input "[EMAIL_ADDRESS][DOMAIN_NAME]"
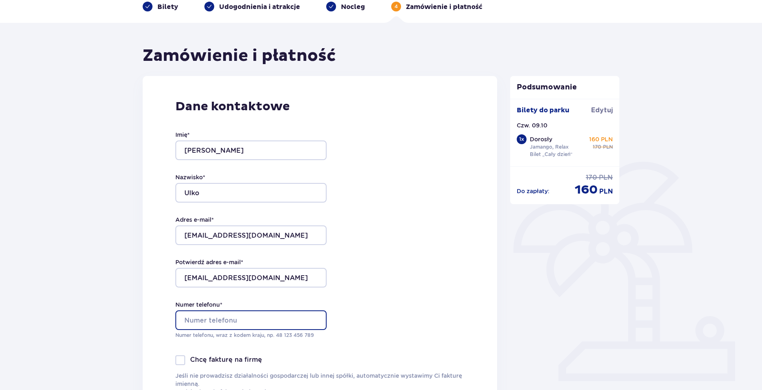
click at [257, 321] on input "Numer telefonu *" at bounding box center [250, 321] width 151 height 20
type input "508240740"
click at [433, 268] on div "Dane kontaktowe Imię * [PERSON_NAME] Nazwisko * Ulko Adres e-mail * [EMAIL_ADDR…" at bounding box center [320, 247] width 354 height 343
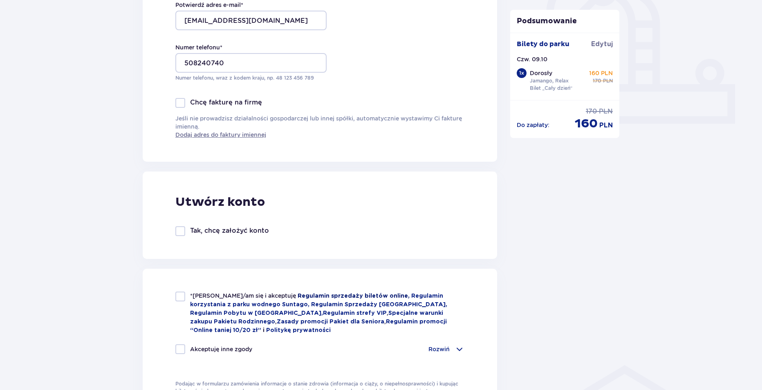
scroll to position [327, 0]
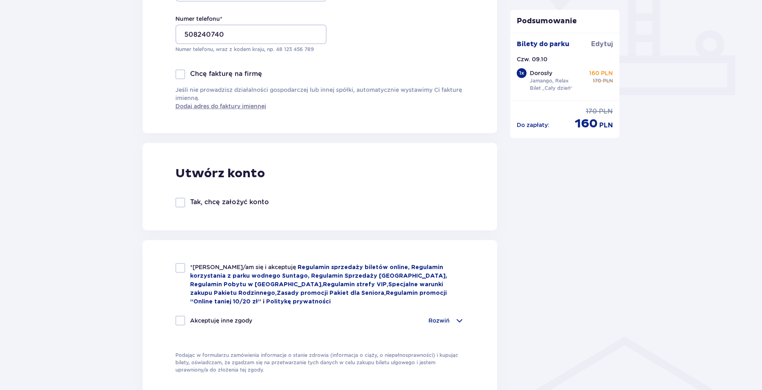
click at [181, 268] on div at bounding box center [180, 268] width 10 height 10
checkbox input "true"
click at [183, 317] on div at bounding box center [180, 321] width 10 height 10
checkbox input "true"
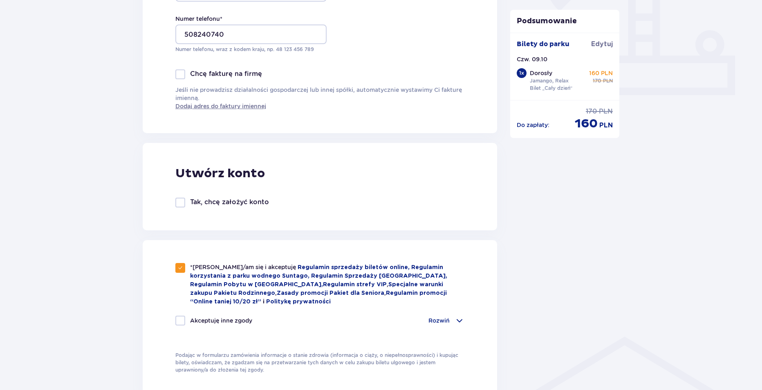
checkbox input "true"
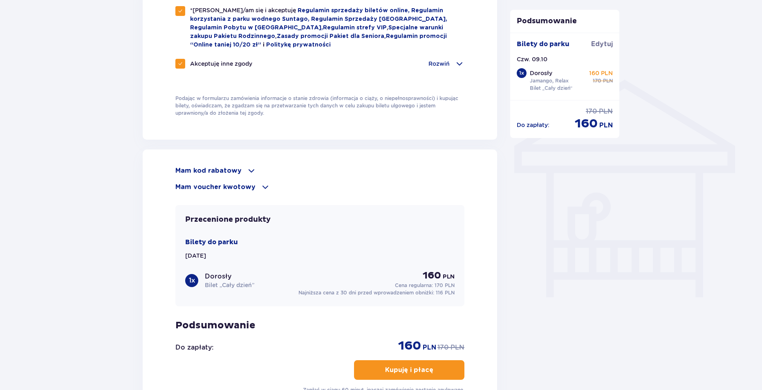
scroll to position [613, 0]
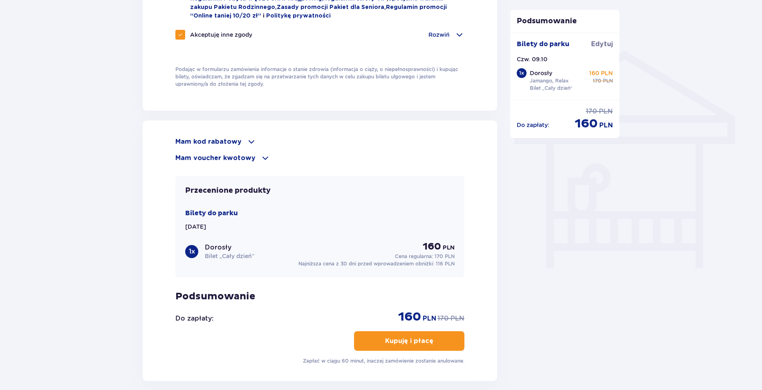
click at [247, 154] on p "Mam voucher kwotowy" at bounding box center [215, 158] width 80 height 9
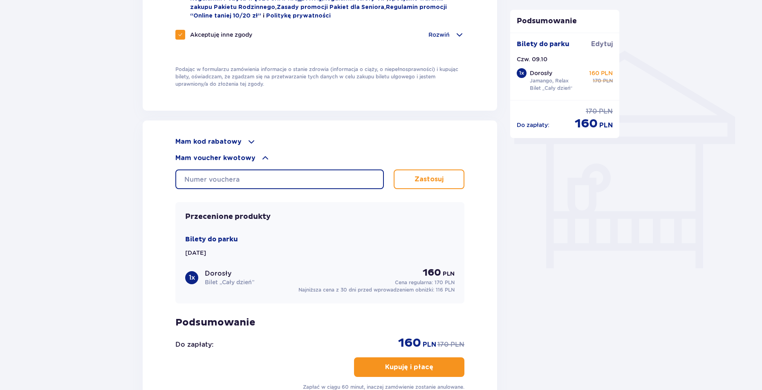
click at [251, 177] on input "text" at bounding box center [279, 180] width 209 height 20
type input "0630004107146283"
click at [426, 175] on p "Zastosuj" at bounding box center [429, 179] width 29 height 9
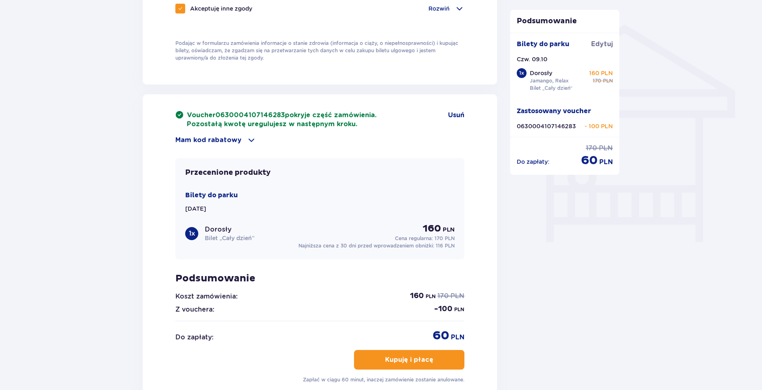
scroll to position [695, 0]
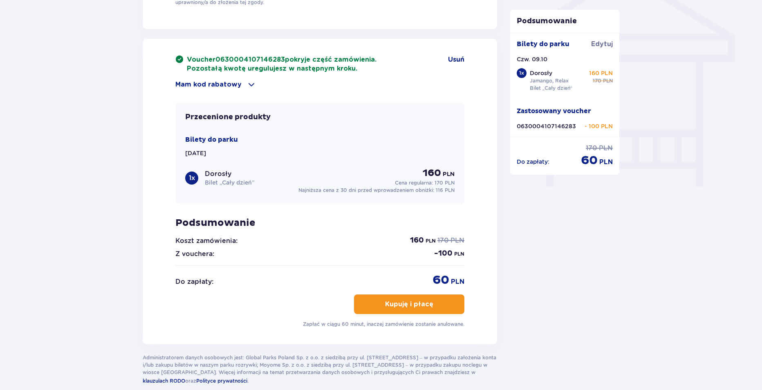
click at [402, 300] on p "Kupuję i płacę" at bounding box center [409, 304] width 48 height 9
